Goal: Information Seeking & Learning: Learn about a topic

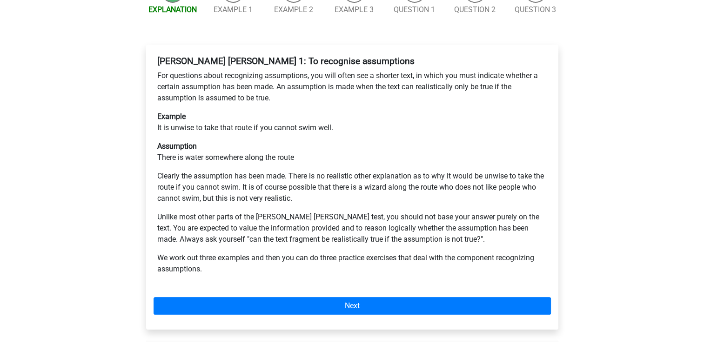
scroll to position [167, 0]
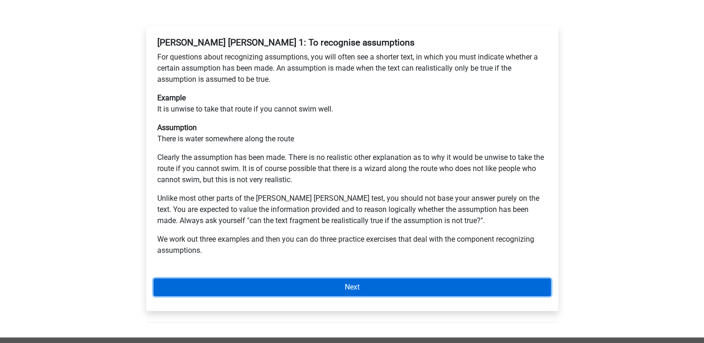
click at [389, 279] on link "Next" at bounding box center [352, 288] width 397 height 18
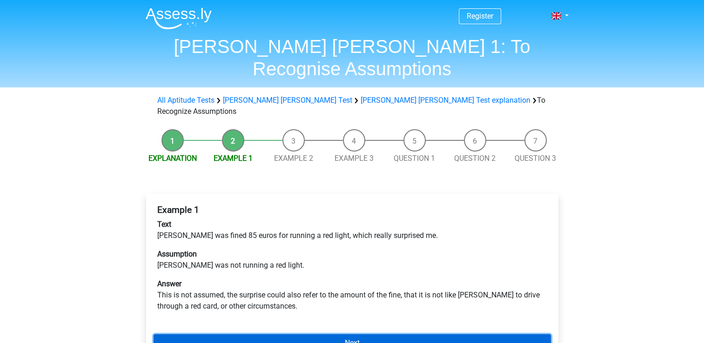
click at [400, 335] on link "Next" at bounding box center [352, 344] width 397 height 18
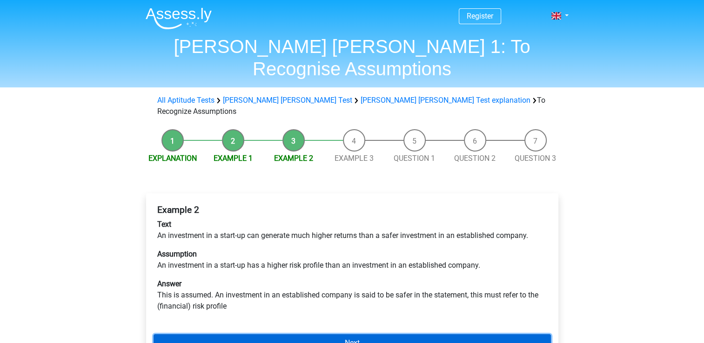
click at [379, 335] on link "Next" at bounding box center [352, 344] width 397 height 18
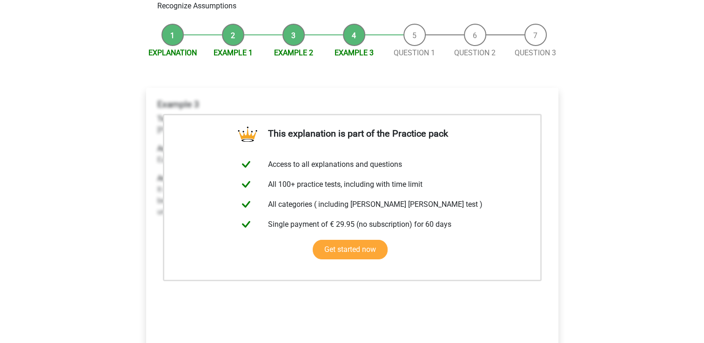
scroll to position [186, 0]
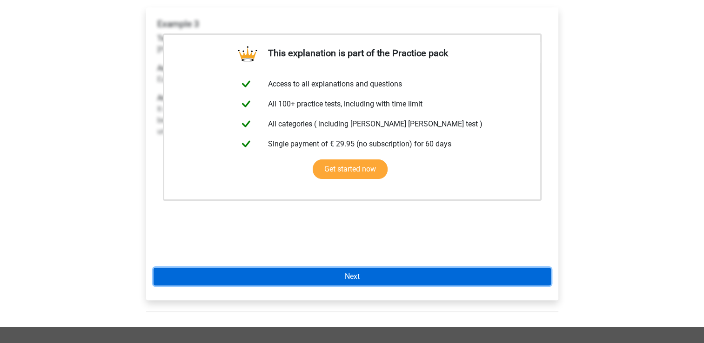
click at [407, 268] on link "Next" at bounding box center [352, 277] width 397 height 18
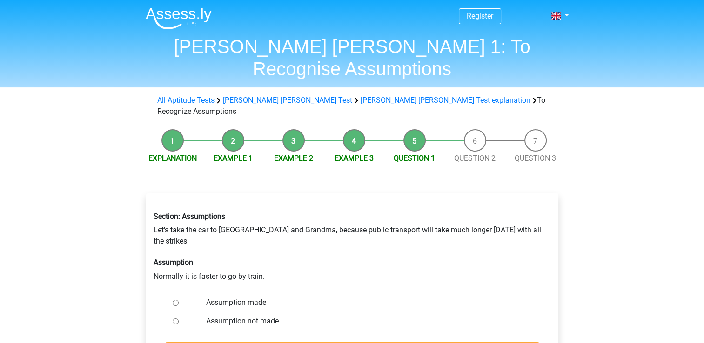
click at [173, 319] on input "Assumption not made" at bounding box center [176, 322] width 6 height 6
radio input "true"
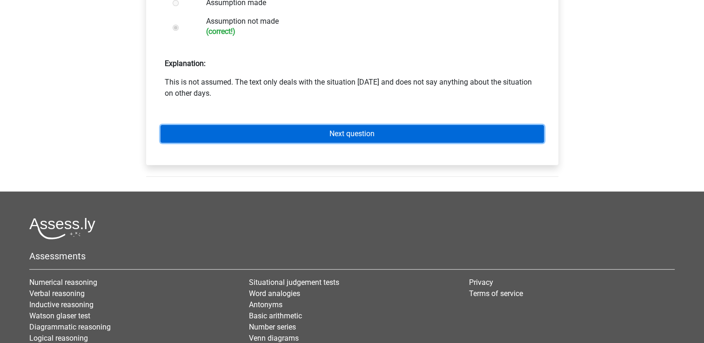
click at [418, 125] on link "Next question" at bounding box center [352, 134] width 383 height 18
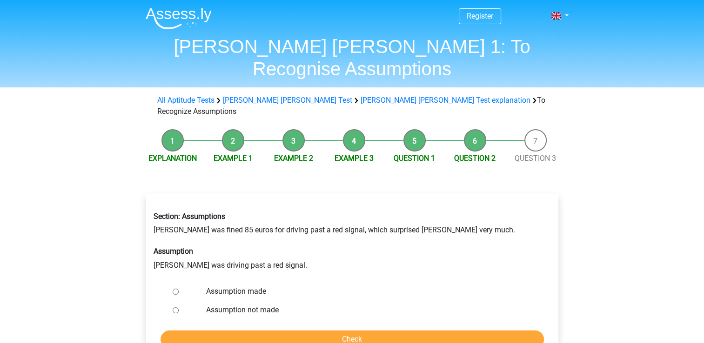
click at [176, 289] on input "Assumption made" at bounding box center [176, 292] width 6 height 6
radio input "true"
click at [353, 331] on input "Check" at bounding box center [352, 340] width 383 height 18
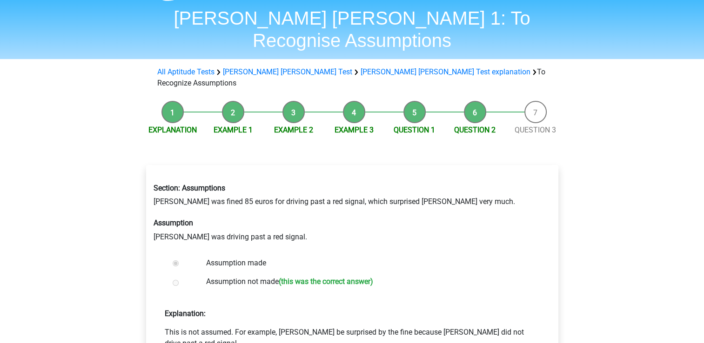
scroll to position [37, 0]
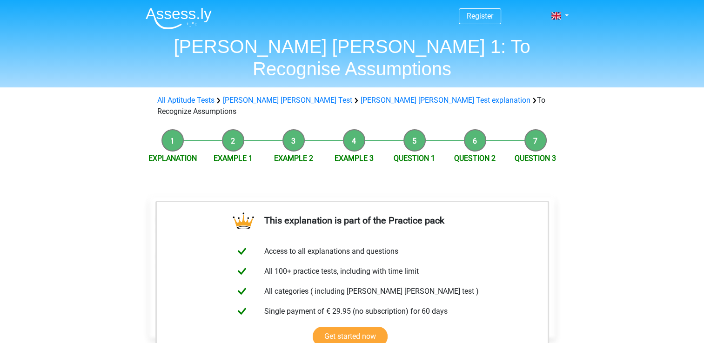
scroll to position [300, 0]
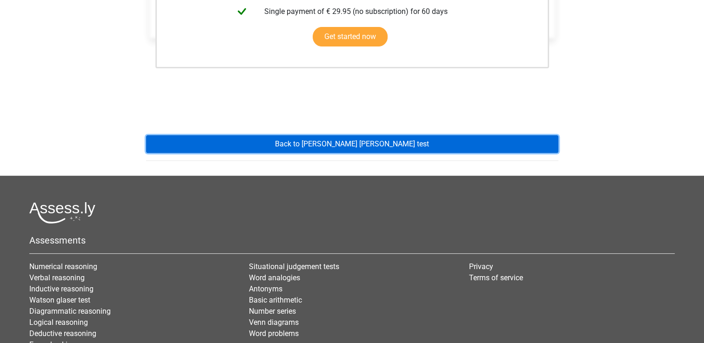
click at [431, 135] on link "Back to [PERSON_NAME] [PERSON_NAME] test" at bounding box center [352, 144] width 412 height 18
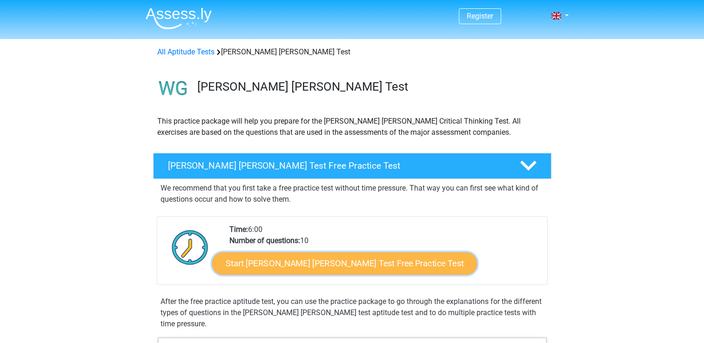
click at [378, 256] on link "Start [PERSON_NAME] [PERSON_NAME] Test Free Practice Test" at bounding box center [344, 264] width 265 height 22
